Goal: Transaction & Acquisition: Purchase product/service

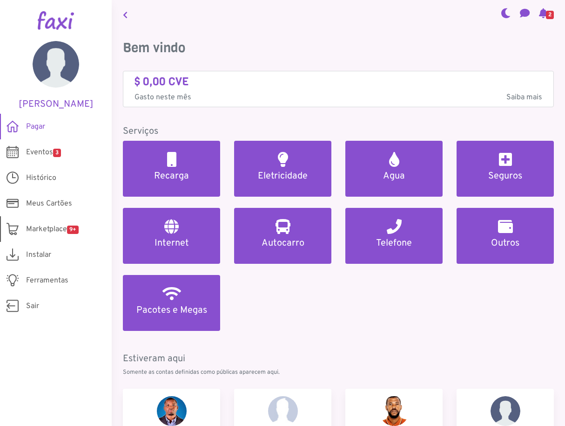
click at [47, 230] on span "Marketplace 9+" at bounding box center [52, 229] width 53 height 11
click at [38, 176] on span "Histórico" at bounding box center [41, 177] width 30 height 11
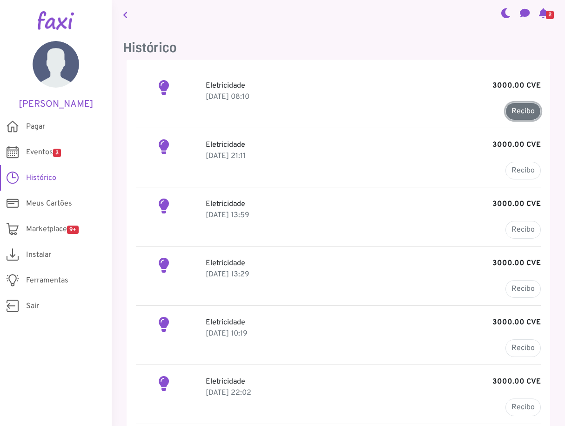
click at [523, 112] on link "Recibo" at bounding box center [523, 111] width 35 height 18
click at [38, 127] on span "Pagar" at bounding box center [35, 126] width 19 height 11
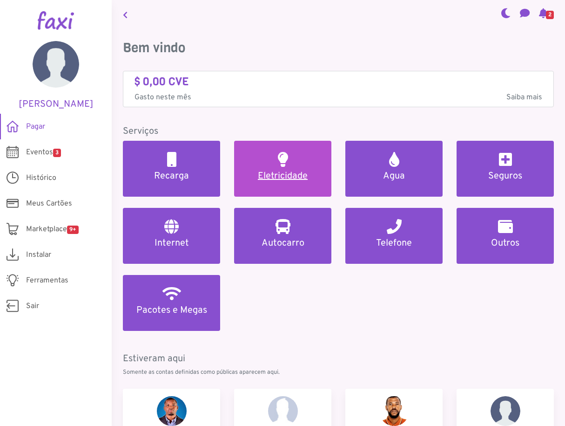
click at [304, 172] on h5 "Eletricidade" at bounding box center [282, 175] width 75 height 11
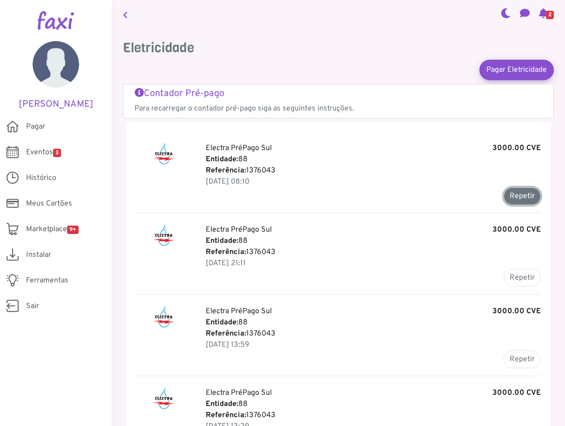
click at [519, 199] on button "Repetir" at bounding box center [522, 196] width 37 height 18
type input "*******"
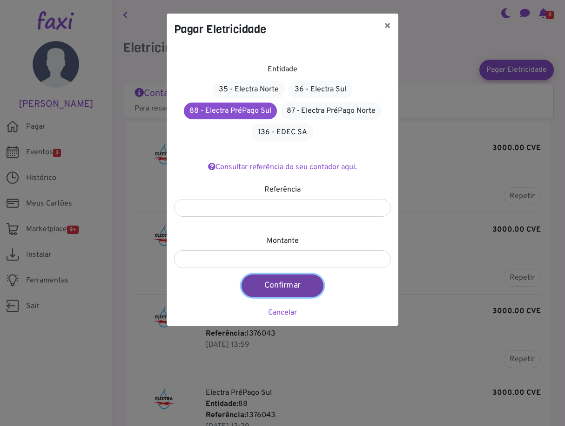
click at [273, 283] on button "Confirmar" at bounding box center [283, 285] width 82 height 22
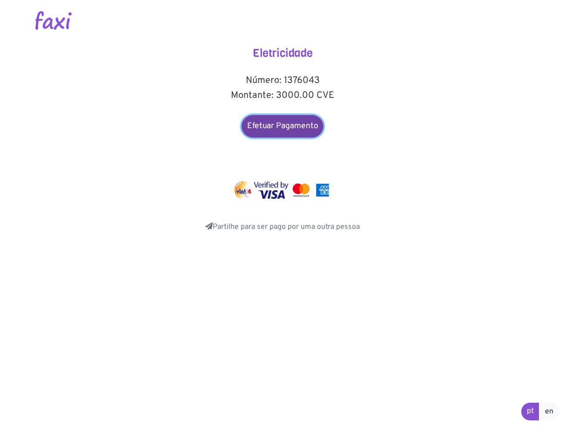
click at [295, 129] on link "Efetuar Pagamento" at bounding box center [283, 126] width 82 height 22
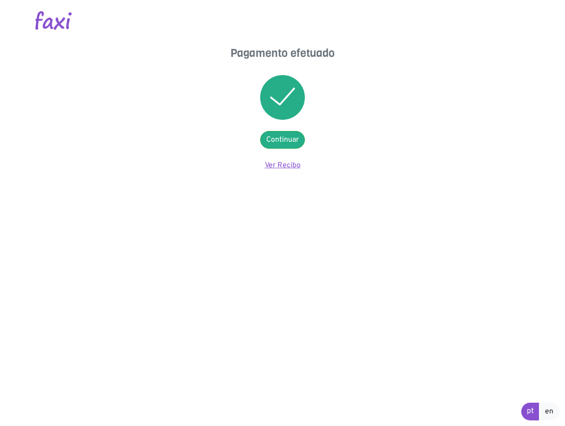
click at [289, 164] on link "Ver Recibo" at bounding box center [283, 165] width 36 height 9
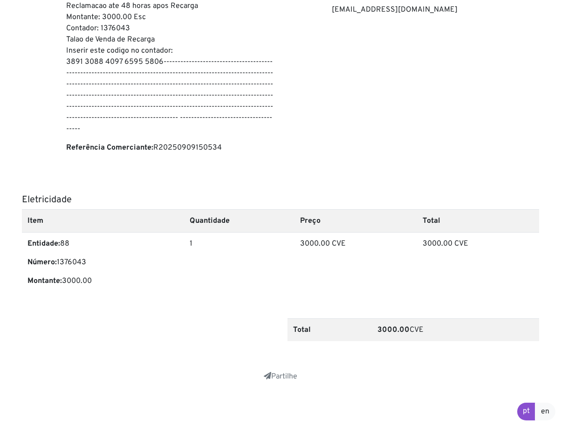
scroll to position [170, 0]
click at [280, 374] on link "Partilhe" at bounding box center [281, 375] width 34 height 9
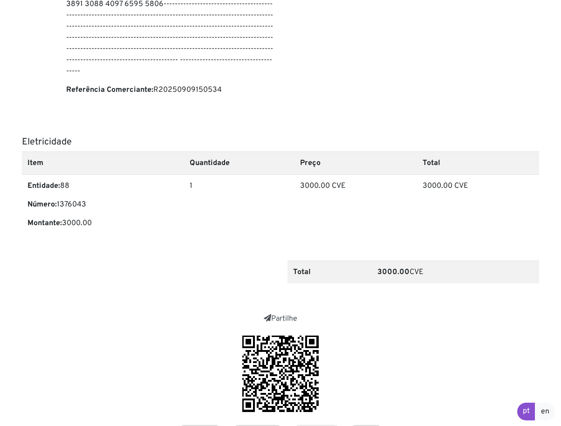
scroll to position [292, 0]
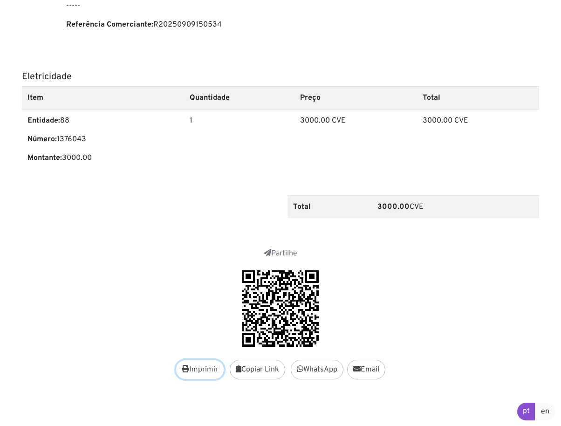
click at [197, 368] on button "Imprimir" at bounding box center [200, 369] width 48 height 20
